Goal: Task Accomplishment & Management: Use online tool/utility

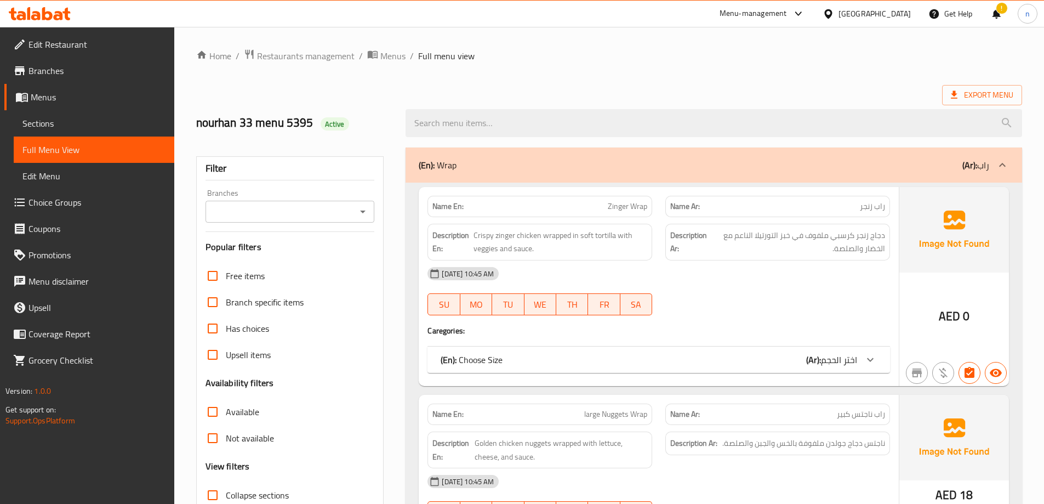
click at [704, 102] on div at bounding box center [714, 122] width 630 height 41
click at [380, 50] on span "Menus" at bounding box center [392, 55] width 25 height 13
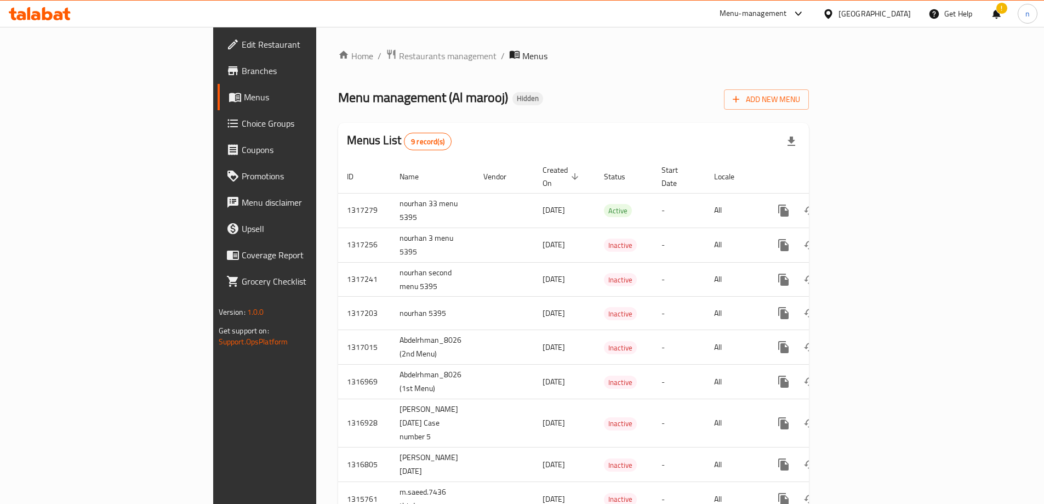
click at [218, 34] on link "Edit Restaurant" at bounding box center [303, 44] width 170 height 26
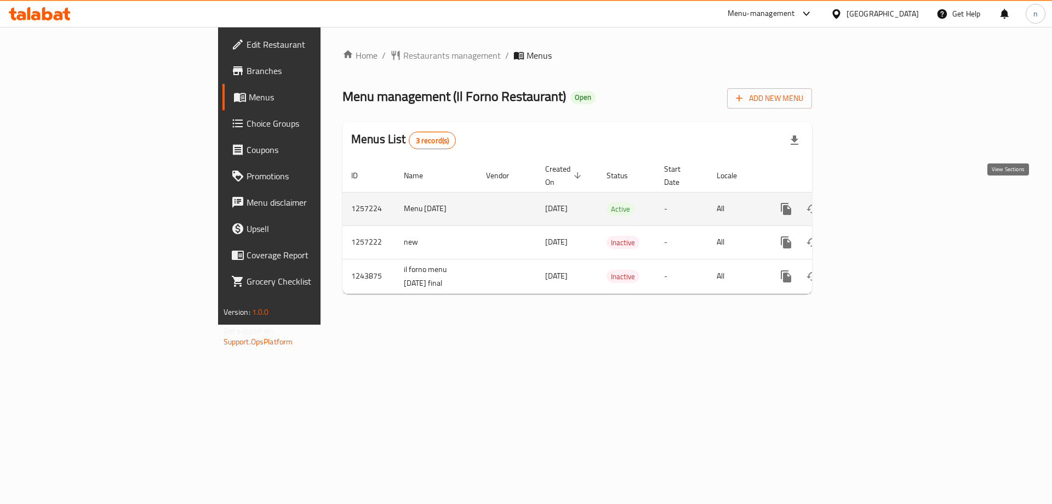
click at [872, 202] on icon "enhanced table" at bounding box center [865, 208] width 13 height 13
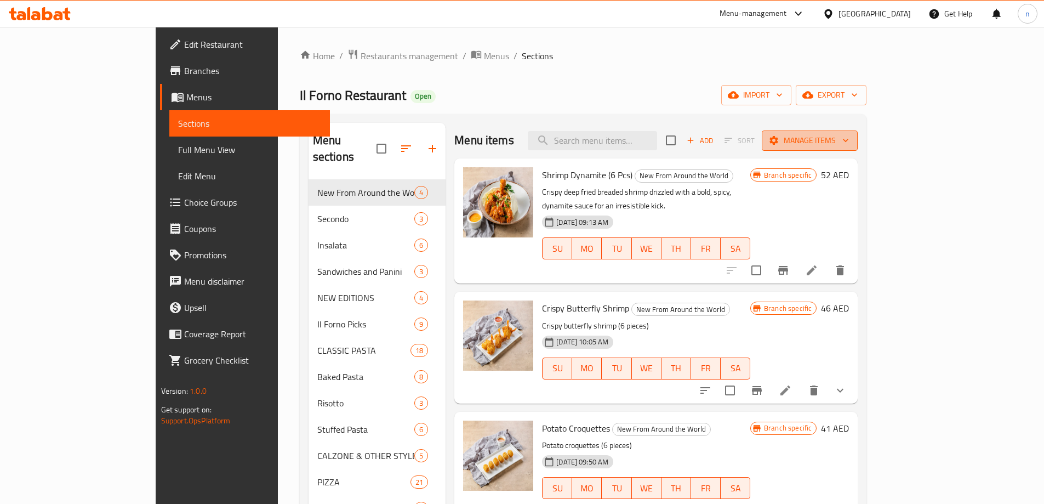
click at [849, 140] on span "Manage items" at bounding box center [809, 141] width 78 height 14
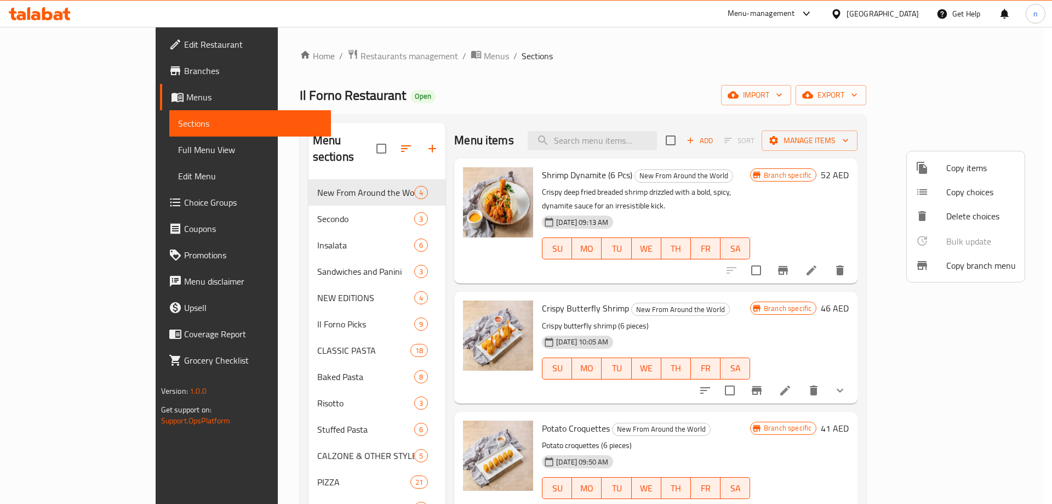
click at [975, 267] on span "Copy branch menu" at bounding box center [981, 265] width 70 height 13
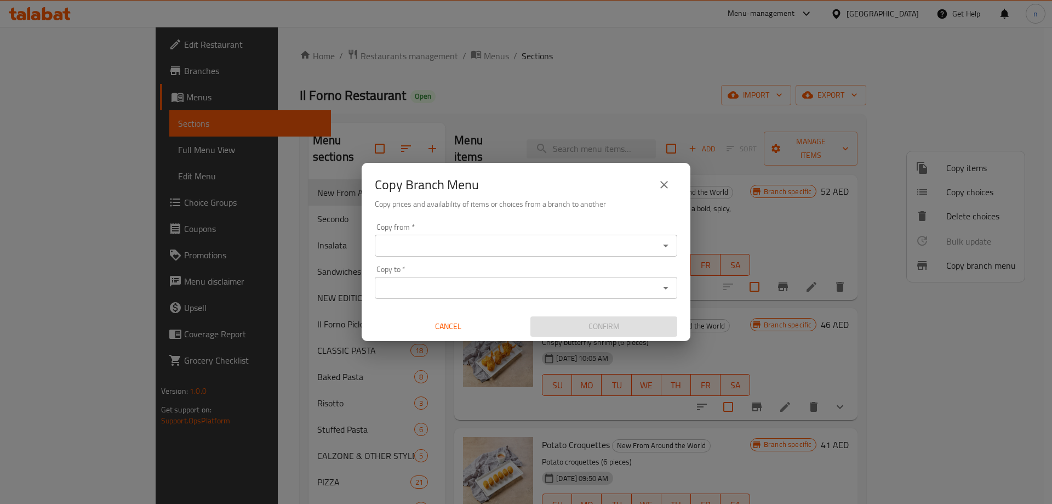
click at [479, 254] on div "Copy from *" at bounding box center [526, 246] width 302 height 22
paste input "780584"
type input "780584"
click at [466, 248] on input "780584" at bounding box center [517, 245] width 278 height 15
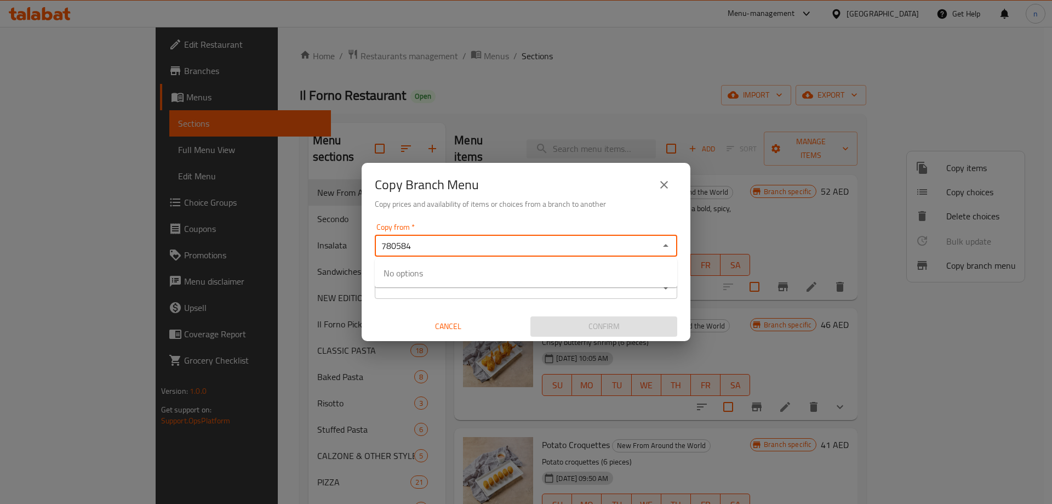
click at [466, 248] on input "780584" at bounding box center [517, 245] width 278 height 15
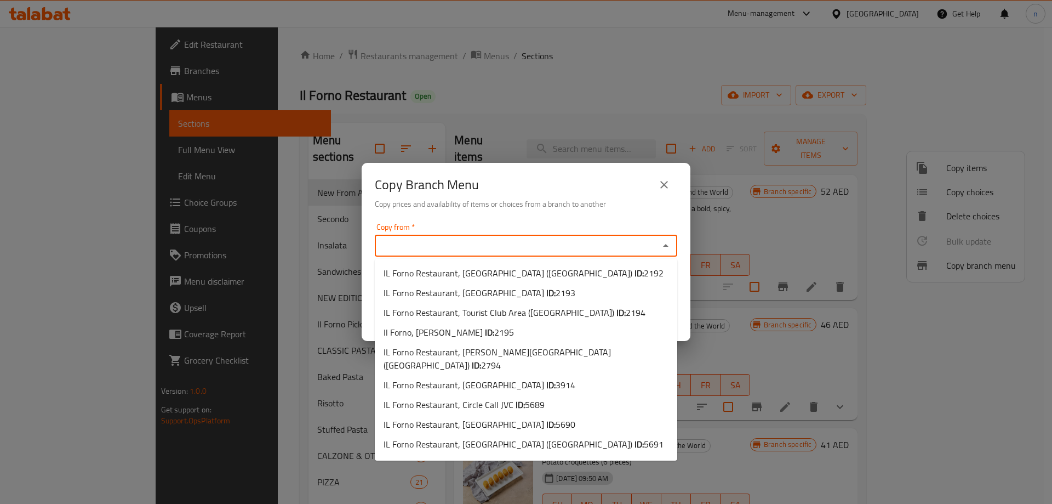
click at [466, 248] on input "Copy from   *" at bounding box center [517, 245] width 278 height 15
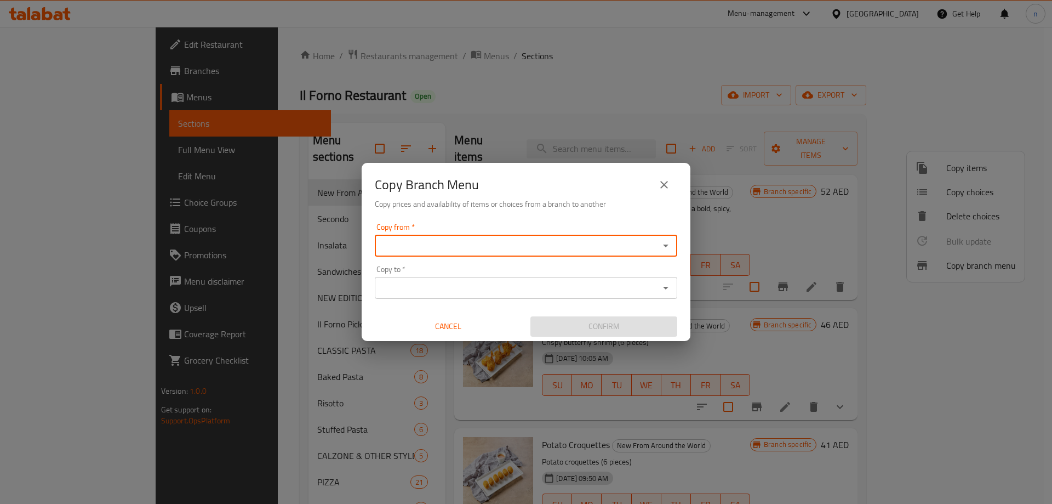
click at [466, 248] on input "Copy from   *" at bounding box center [517, 245] width 278 height 15
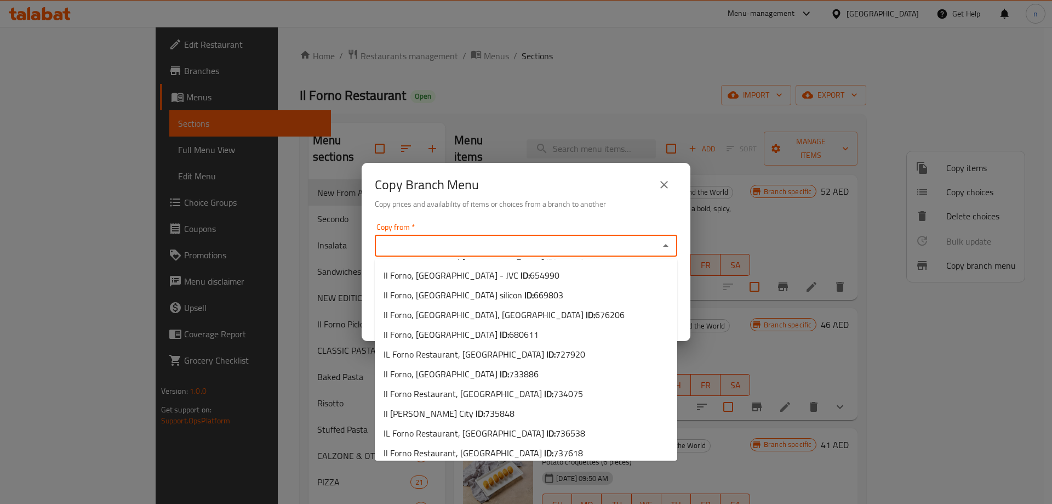
scroll to position [596, 0]
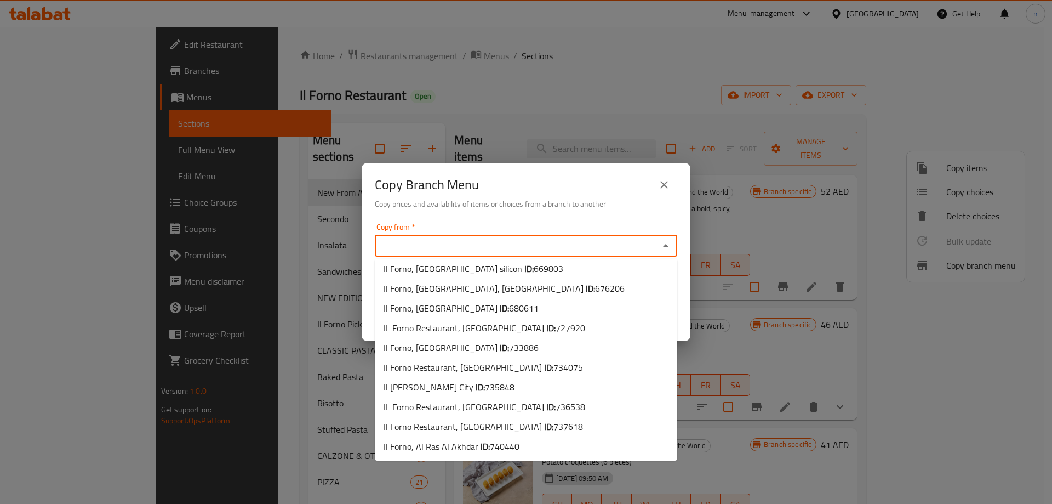
click at [564, 476] on li "IL Forno Restaurant, Business Bay ID: 780584" at bounding box center [526, 486] width 302 height 20
type input "IL Forno Restaurant, Business Bay"
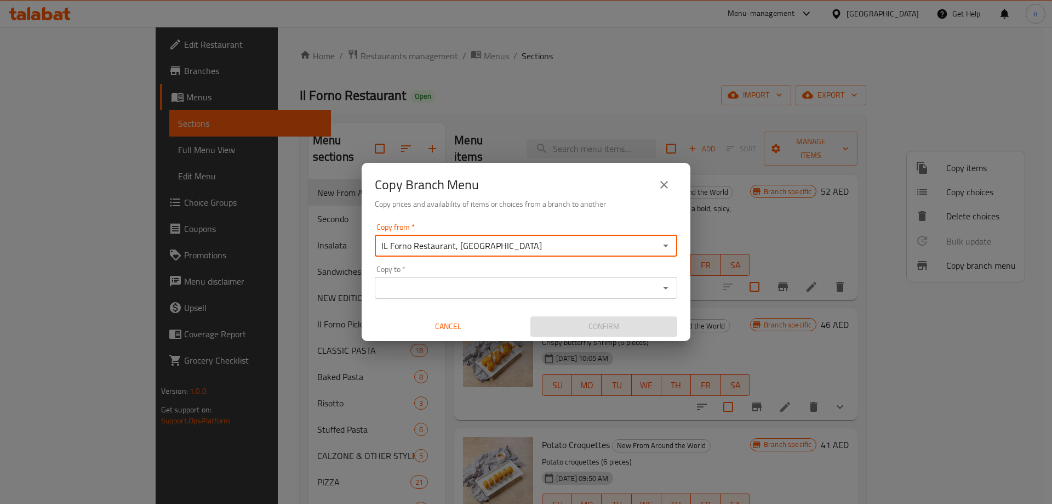
click at [470, 282] on input "Copy to   *" at bounding box center [517, 287] width 278 height 15
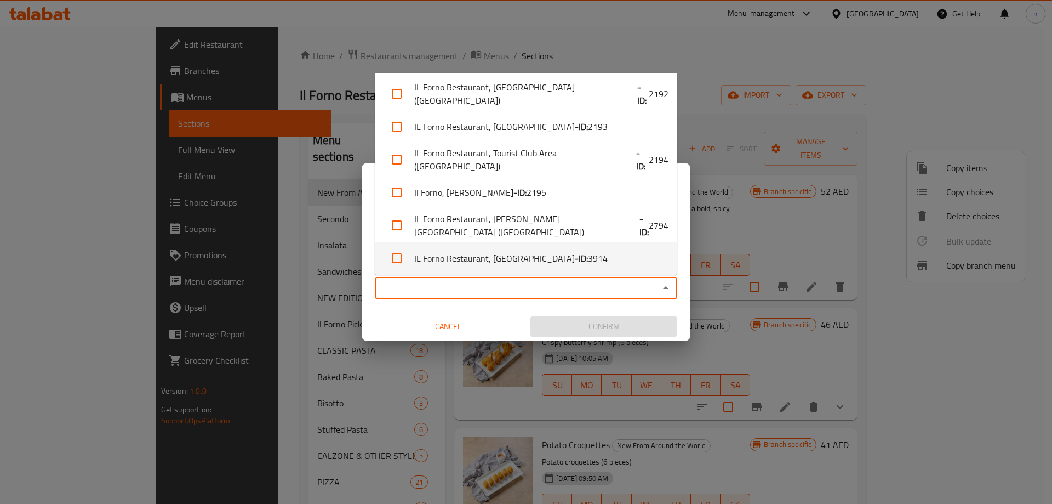
click at [472, 304] on div "Copy from   * IL Forno Restaurant, Business Bay Copy from * Copy to   * Copy to…" at bounding box center [526, 280] width 329 height 122
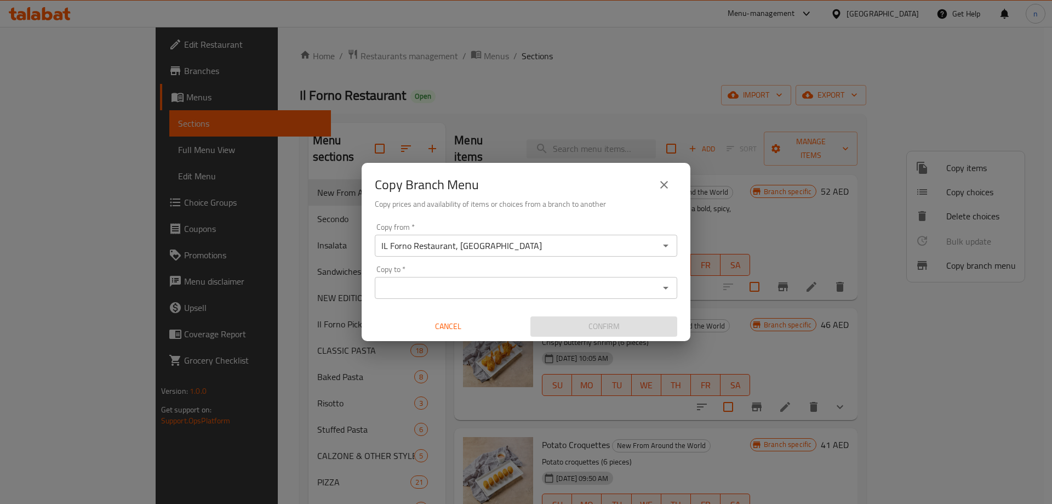
click at [495, 245] on input "IL Forno Restaurant, Business Bay" at bounding box center [517, 245] width 278 height 15
click at [539, 244] on input "IL Forno Restaurant, Business Bay" at bounding box center [517, 245] width 278 height 15
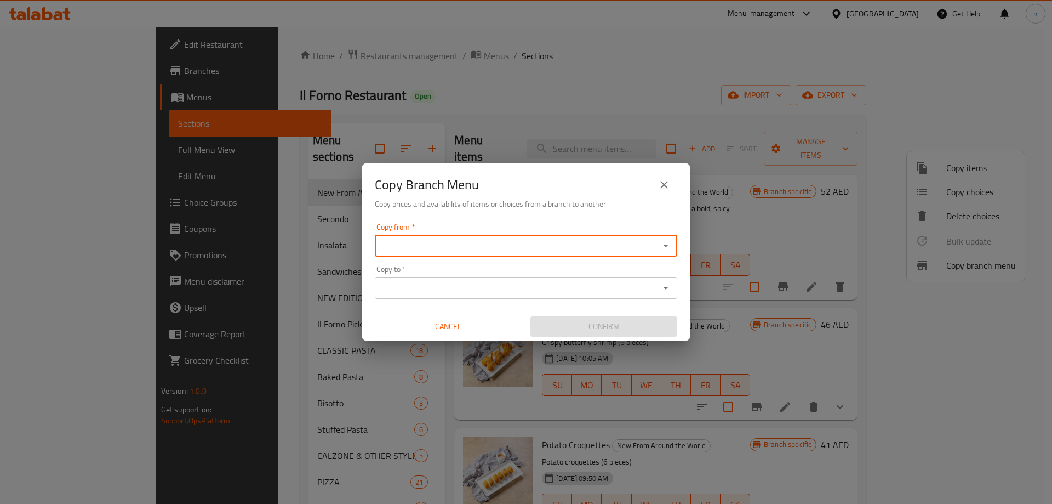
click at [665, 247] on icon "Open" at bounding box center [665, 245] width 13 height 13
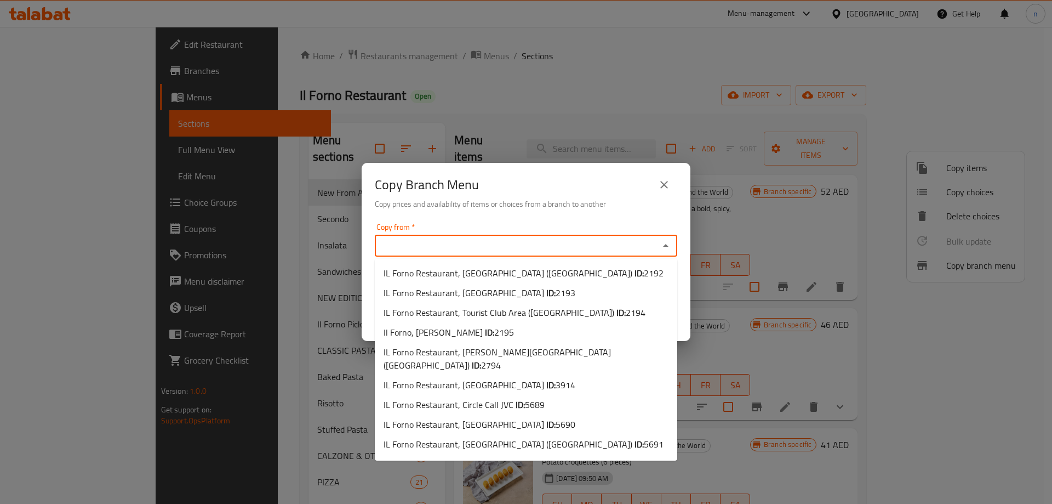
scroll to position [594, 0]
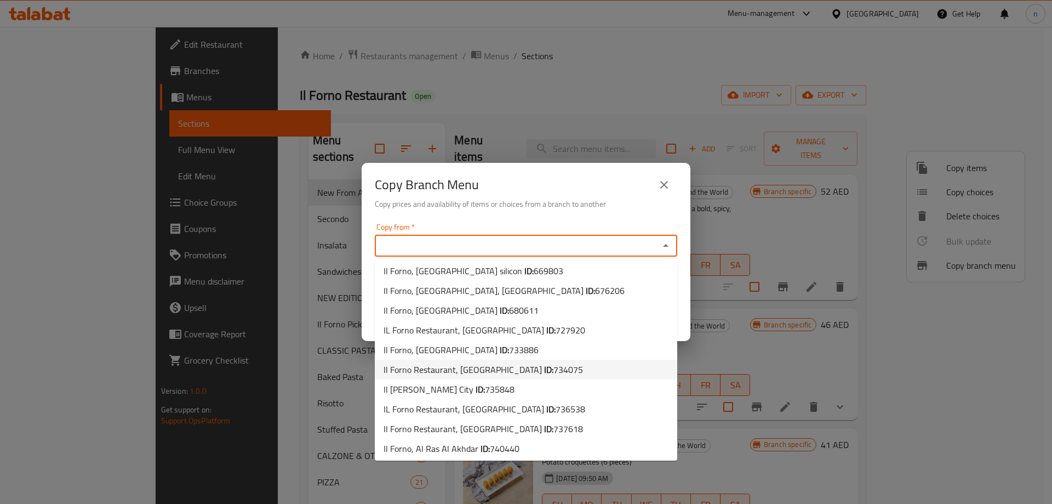
type input "IL Forno Restaurant, Business Bay"
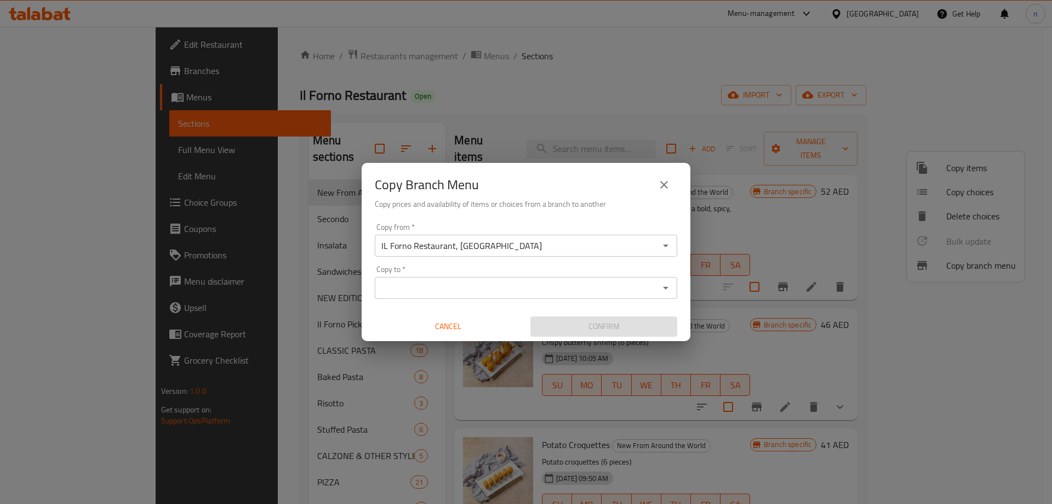
drag, startPoint x: 432, startPoint y: 248, endPoint x: 506, endPoint y: 242, distance: 74.2
click at [432, 248] on input "IL Forno Restaurant, Business Bay" at bounding box center [517, 245] width 278 height 15
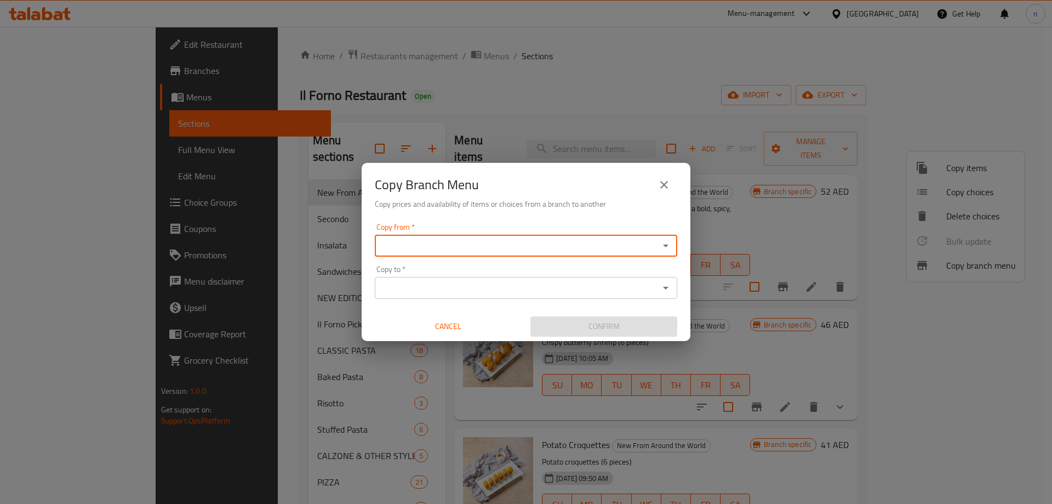
click at [576, 238] on input "Copy from   *" at bounding box center [517, 245] width 278 height 15
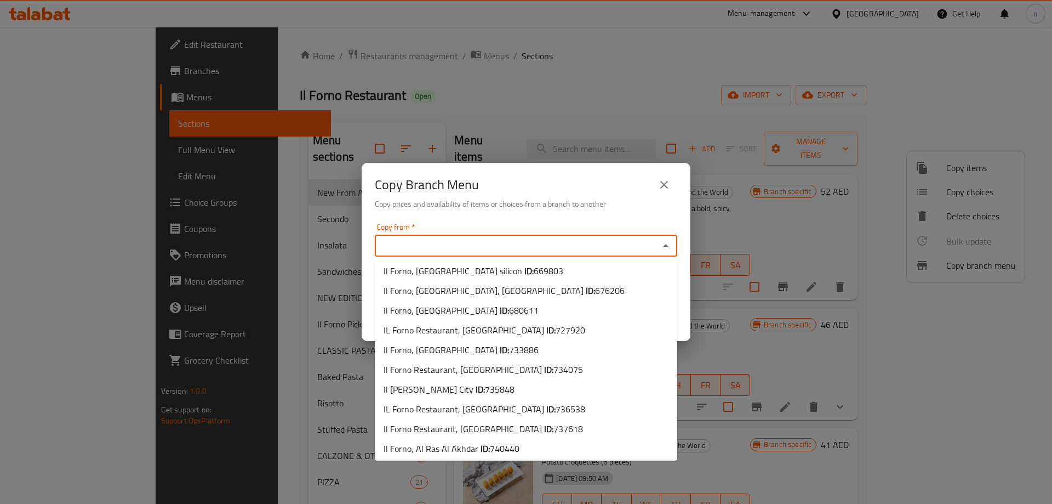
click at [556, 460] on span "769156" at bounding box center [571, 468] width 30 height 16
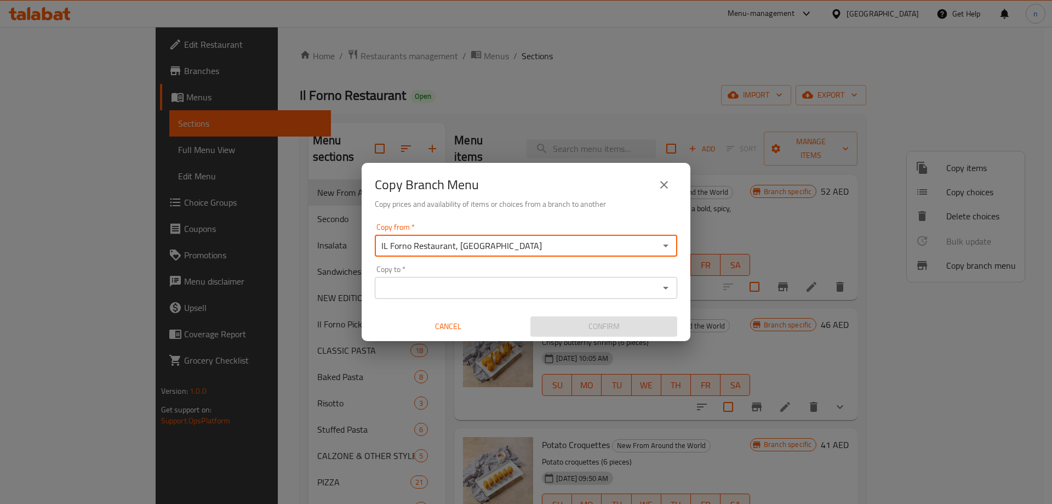
click at [464, 279] on div "Copy to *" at bounding box center [526, 288] width 302 height 22
type input "IL Forno Restaurant, Shakhbout City"
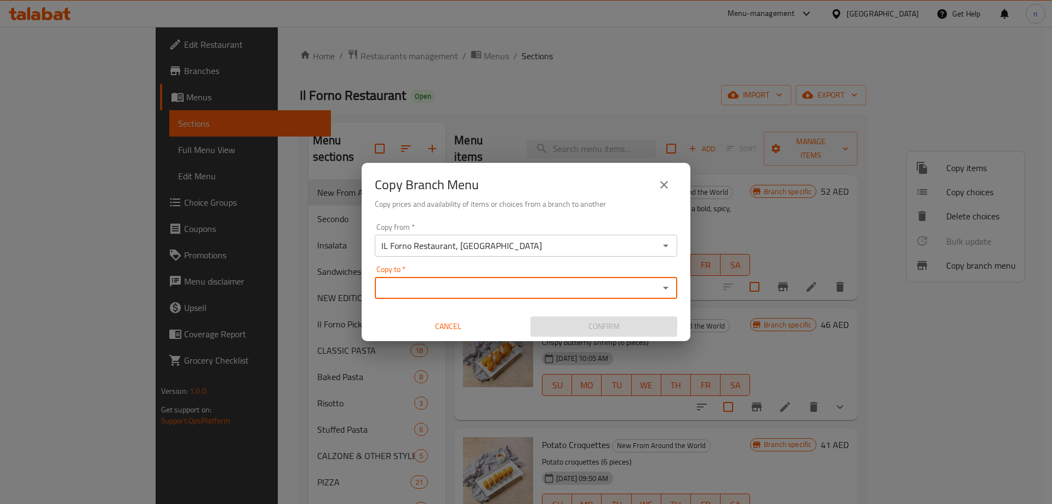
click at [470, 300] on div "Copy from   * IL Forno Restaurant, Shakhbout City Copy from * Copy to   * Copy …" at bounding box center [526, 280] width 329 height 122
click at [474, 289] on input "Copy to   *" at bounding box center [517, 287] width 278 height 15
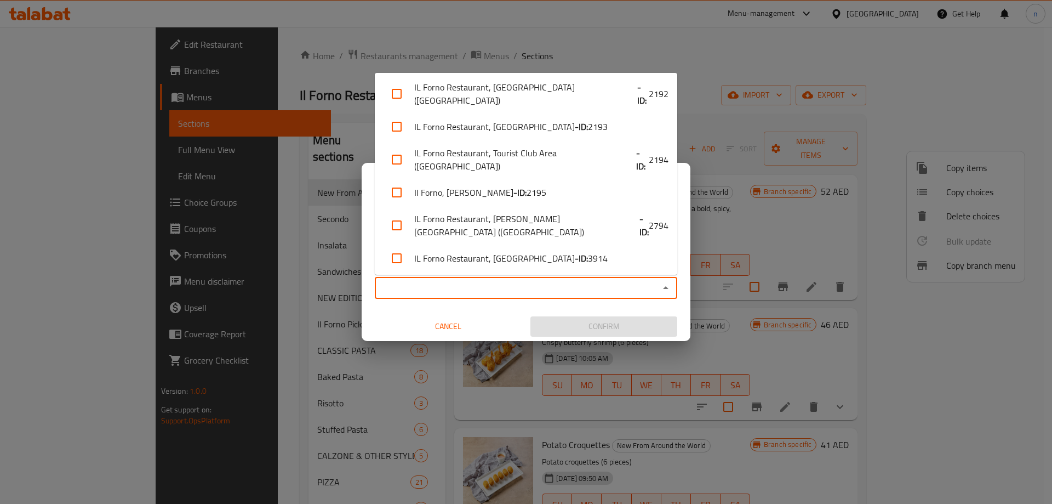
paste input "780584"
type input "780584"
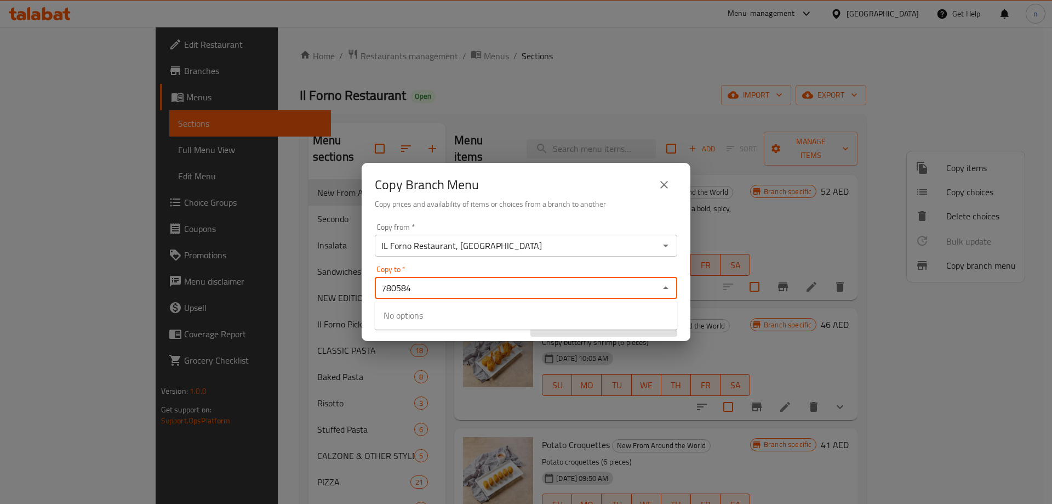
click at [455, 268] on div "Copy to   * 780584 Copy to *" at bounding box center [526, 281] width 302 height 33
click at [434, 288] on input "780584" at bounding box center [517, 287] width 278 height 15
click at [632, 288] on input "780584" at bounding box center [517, 287] width 278 height 15
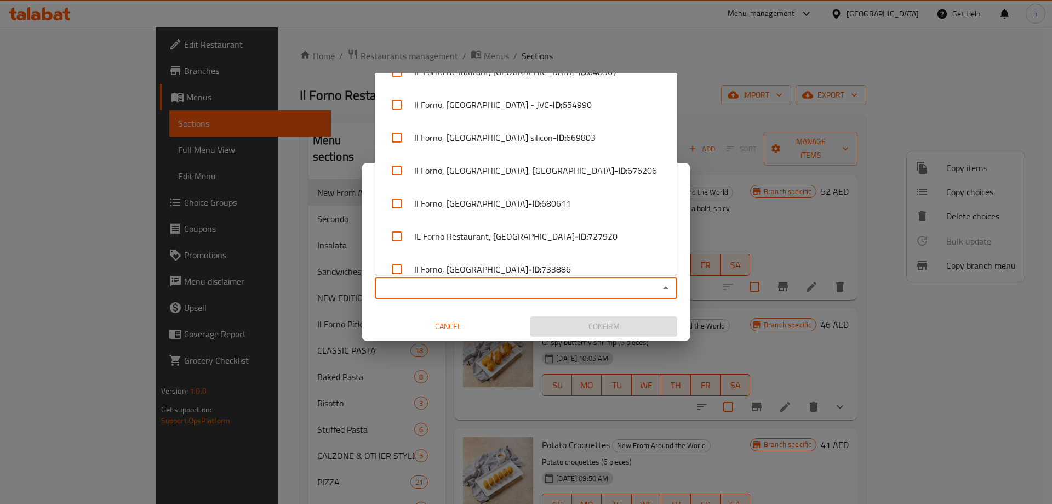
scroll to position [1122, 0]
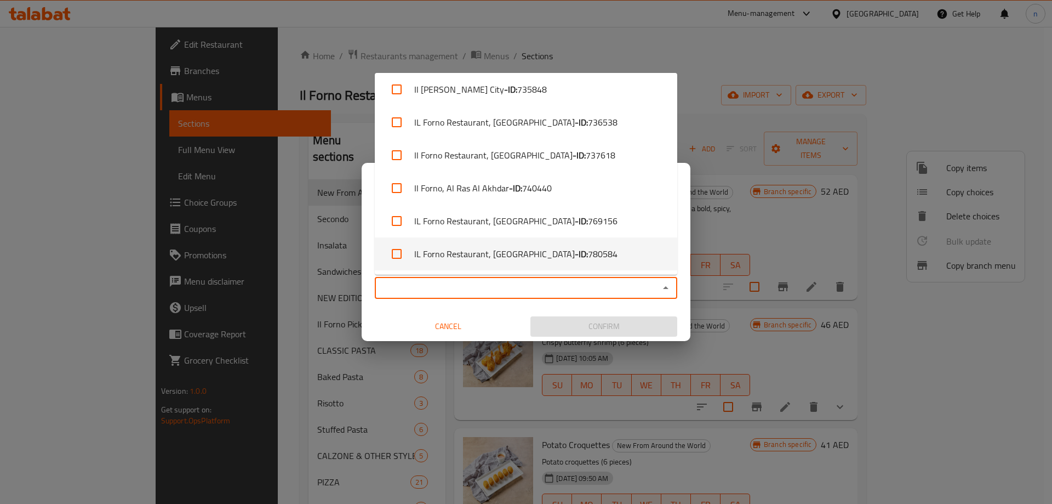
click at [517, 252] on li "IL Forno Restaurant, Business Bay - ID: 780584" at bounding box center [526, 253] width 302 height 33
checkbox input "true"
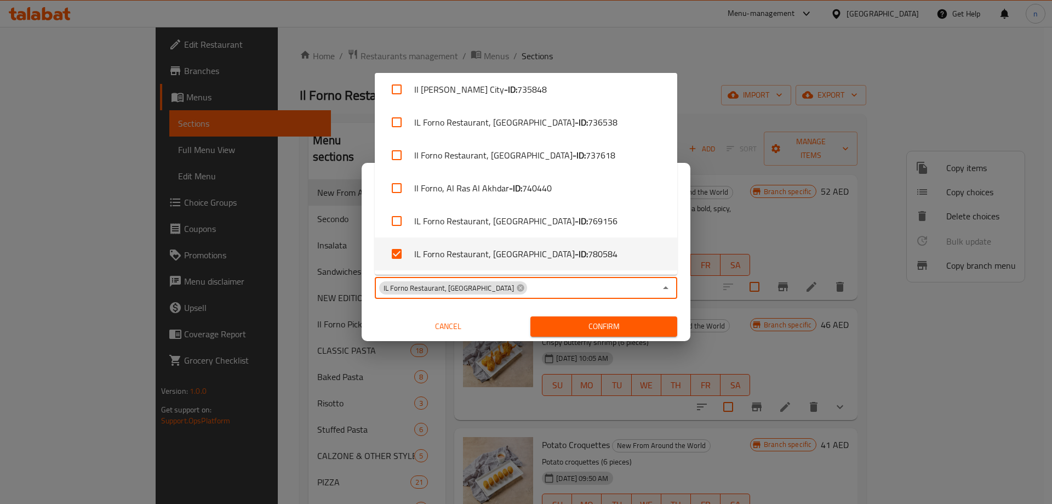
click at [402, 307] on div "Copy from   * IL Forno Restaurant, Shakhbout City Copy from * Copy to   * IL Fo…" at bounding box center [526, 280] width 329 height 122
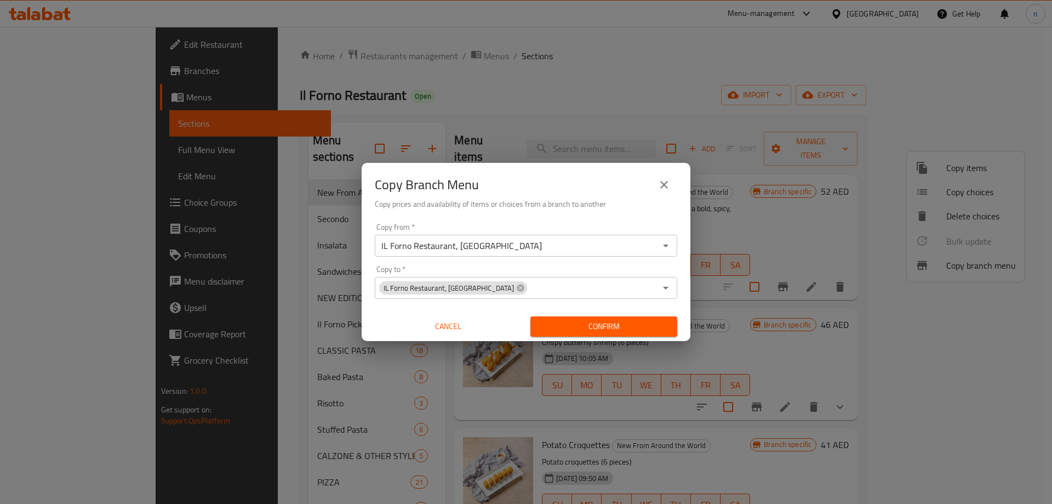
click at [581, 323] on span "Confirm" at bounding box center [603, 326] width 129 height 14
